Goal: Find contact information

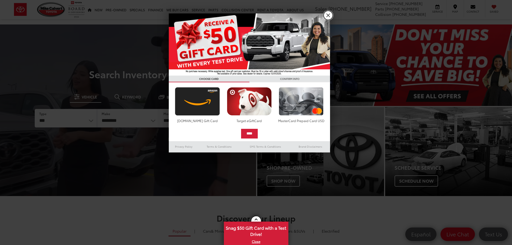
click at [328, 16] on link "X" at bounding box center [328, 15] width 9 height 9
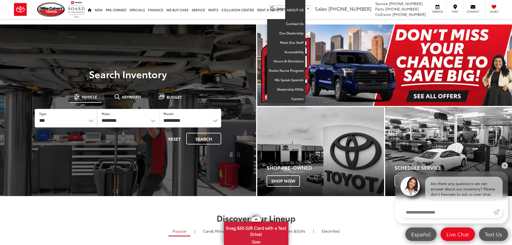
click at [297, 10] on link "About Us" at bounding box center [295, 9] width 20 height 19
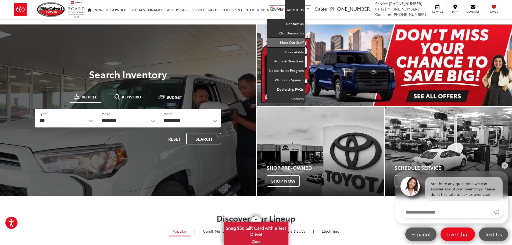
click at [292, 42] on link "Meet Our Staff" at bounding box center [286, 42] width 38 height 9
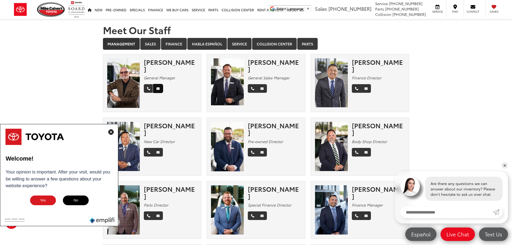
click at [159, 87] on icon "Email" at bounding box center [157, 88] width 3 height 3
click at [110, 132] on img at bounding box center [110, 131] width 5 height 5
